Goal: Check status: Check status

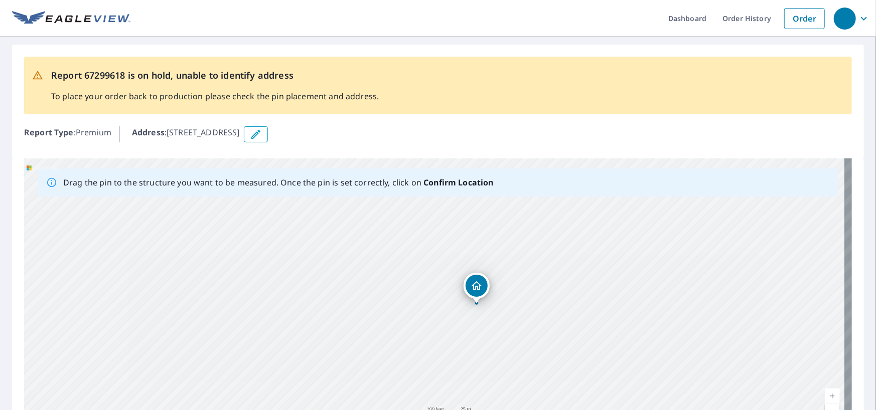
drag, startPoint x: 537, startPoint y: 269, endPoint x: 537, endPoint y: 312, distance: 43.1
click at [537, 312] on div "[STREET_ADDRESS]" at bounding box center [437, 315] width 827 height 314
click at [492, 293] on div "[STREET_ADDRESS]" at bounding box center [437, 315] width 827 height 314
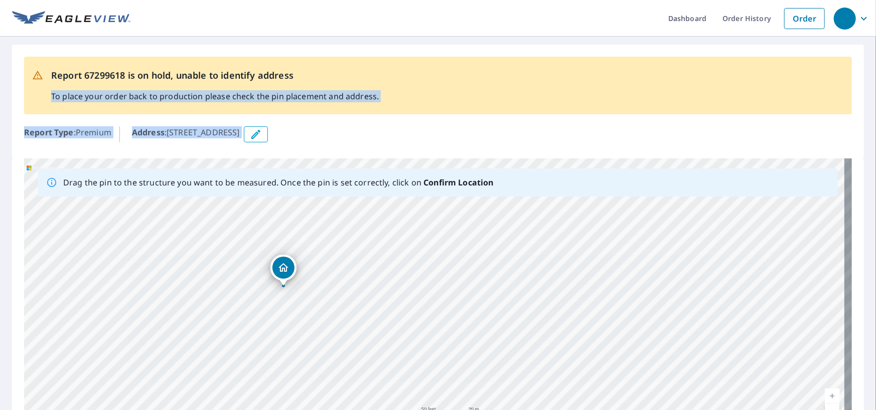
drag, startPoint x: 462, startPoint y: 150, endPoint x: 506, endPoint y: 77, distance: 85.2
click at [506, 77] on div "Report 67299618 is on hold, unable to identify address To place your order back…" at bounding box center [437, 102] width 851 height 114
click at [484, 125] on div "Report Type : Premium Address : 7400 W 37th St N, Wichita, KS, 67205" at bounding box center [437, 134] width 827 height 24
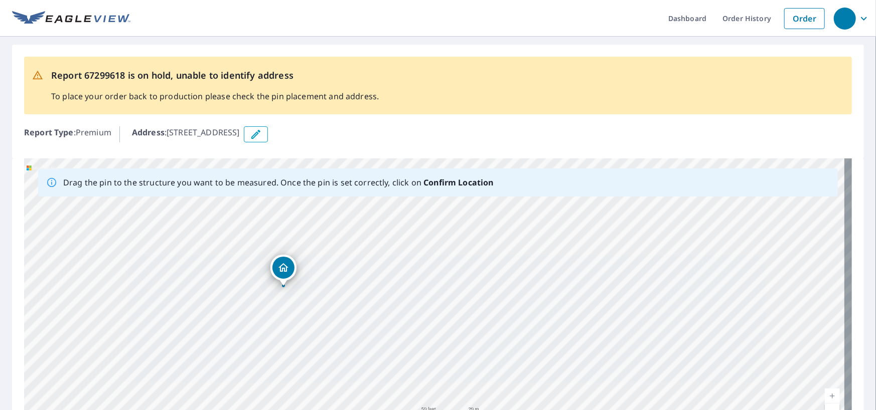
scroll to position [100, 0]
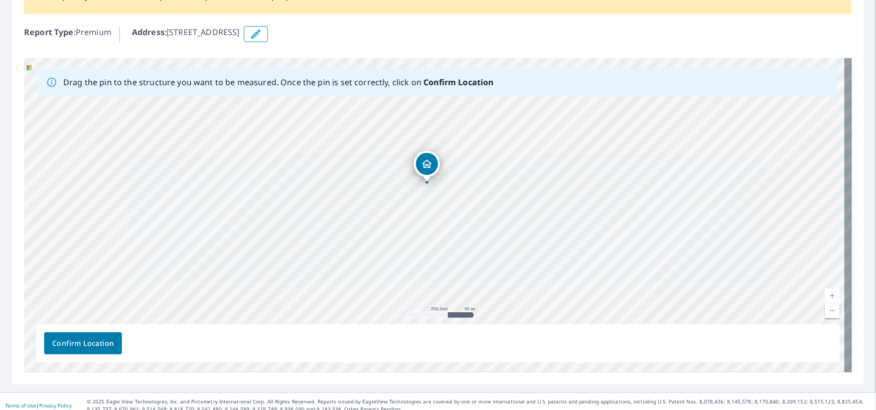
drag, startPoint x: 431, startPoint y: 205, endPoint x: 431, endPoint y: 214, distance: 8.5
click at [431, 214] on div "[STREET_ADDRESS]" at bounding box center [437, 215] width 827 height 314
drag, startPoint x: 426, startPoint y: 166, endPoint x: 435, endPoint y: 158, distance: 11.7
click at [86, 342] on span "Confirm Location" at bounding box center [83, 343] width 62 height 13
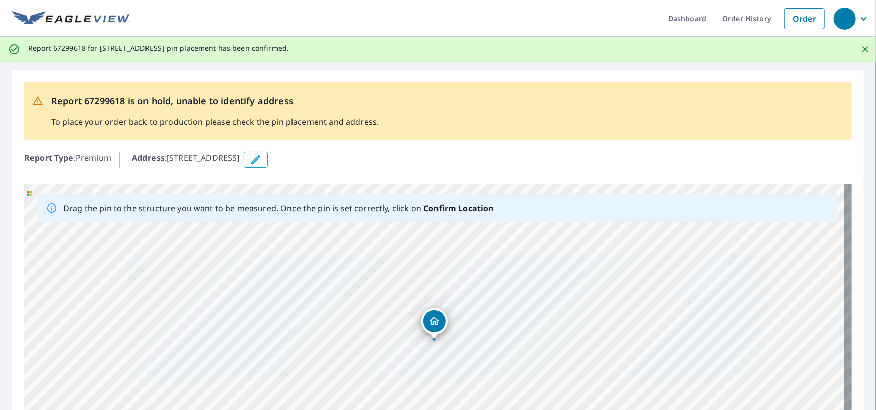
scroll to position [133, 0]
